Goal: Task Accomplishment & Management: Manage account settings

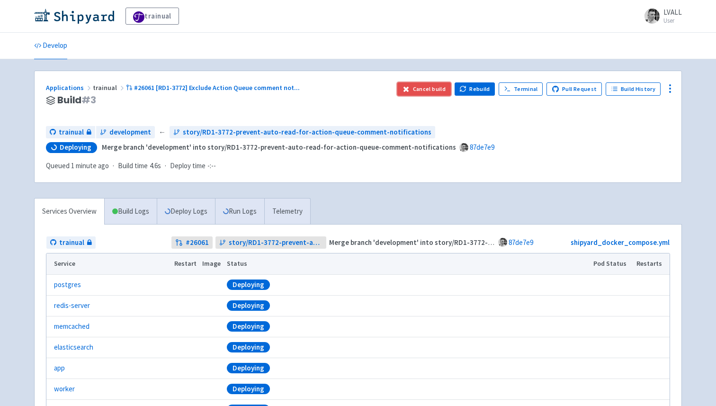
click at [430, 85] on button "Cancel build" at bounding box center [425, 88] width 54 height 13
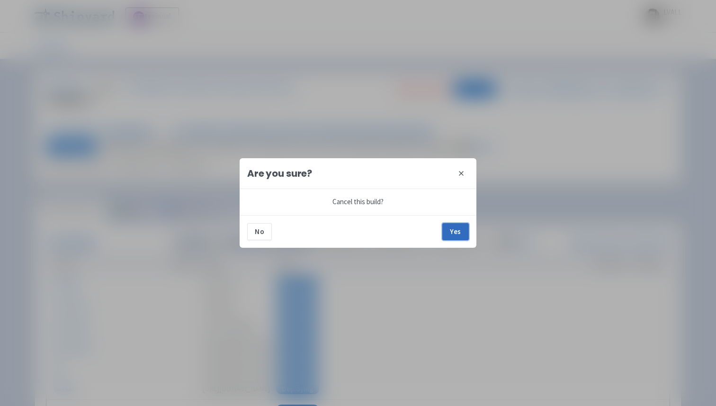
click at [454, 225] on button "Yes" at bounding box center [456, 231] width 27 height 17
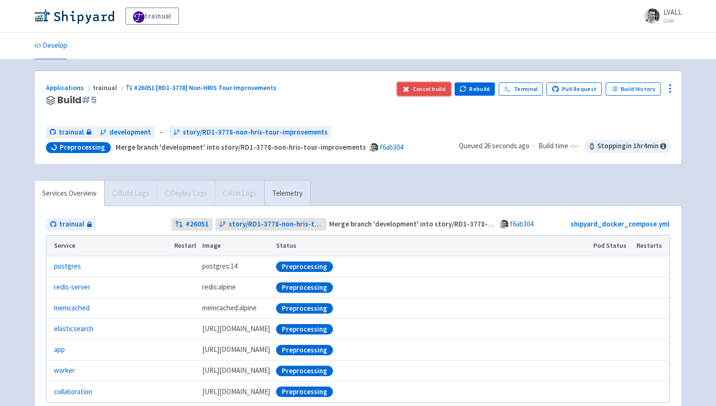
click at [421, 91] on button "Cancel build" at bounding box center [425, 88] width 54 height 13
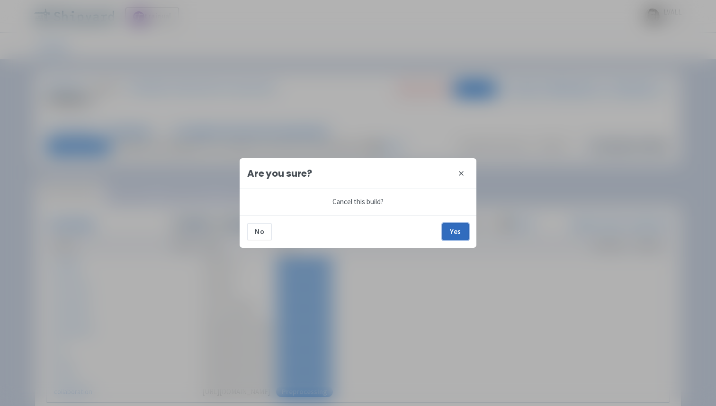
click at [452, 233] on button "Yes" at bounding box center [456, 231] width 27 height 17
